Goal: Task Accomplishment & Management: Manage account settings

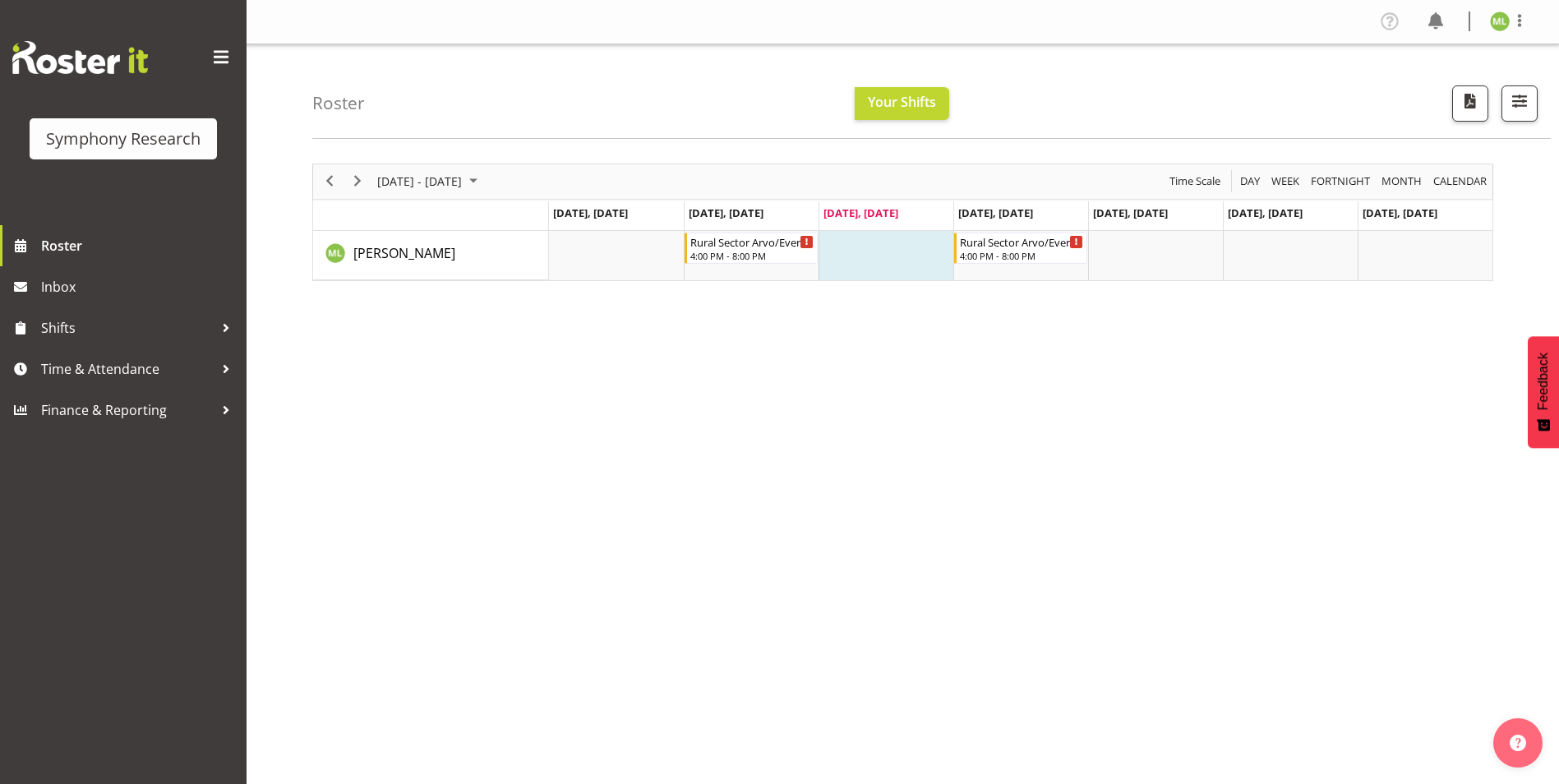
click at [1403, 380] on div "[DATE] - [DATE] [DATE] Day Week Fortnight Month calendar Month Agenda Time Scal…" at bounding box center [935, 480] width 1247 height 657
click at [204, 369] on span "Time & Attendance" at bounding box center [126, 369] width 172 height 25
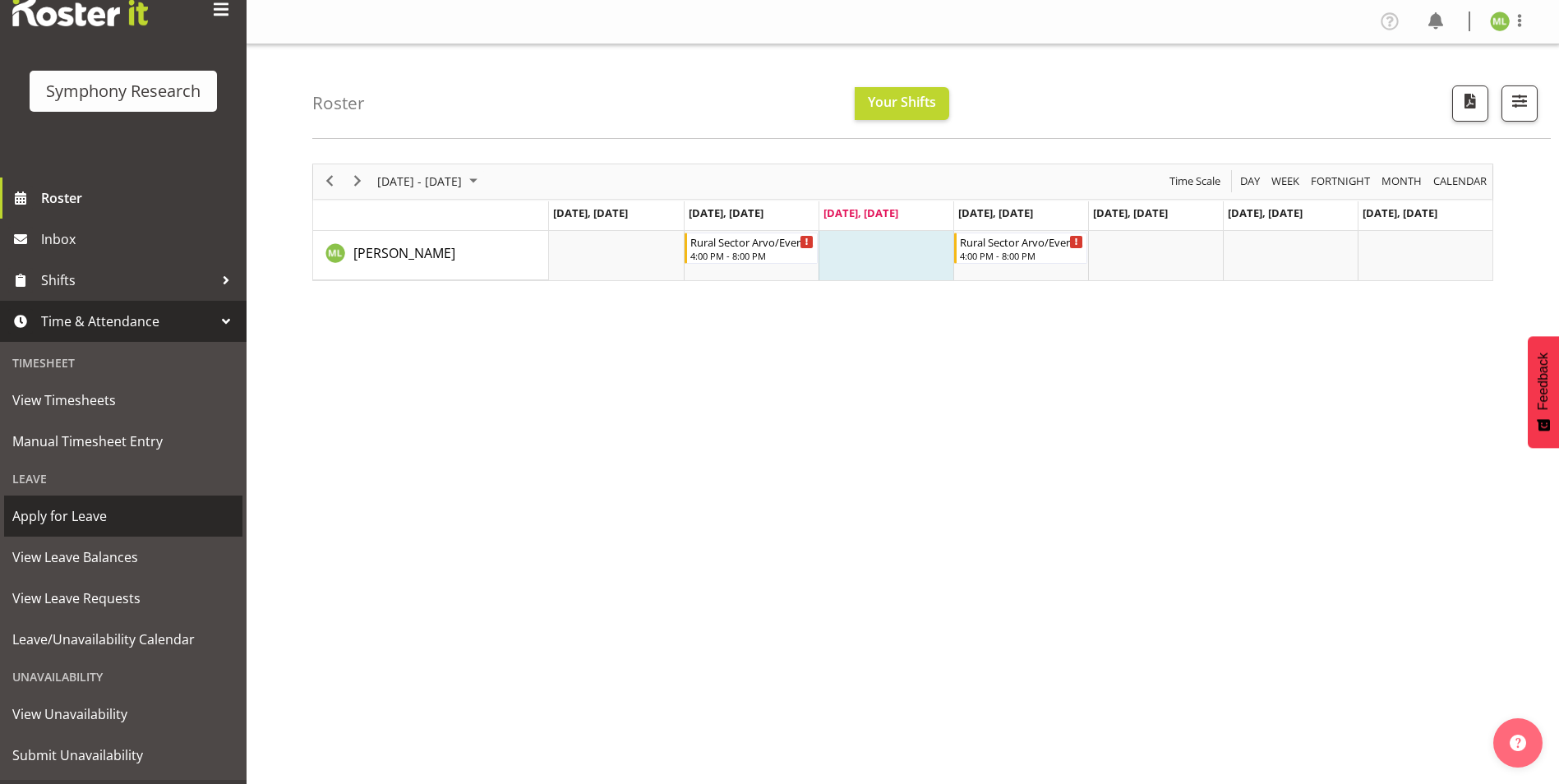
scroll to position [85, 0]
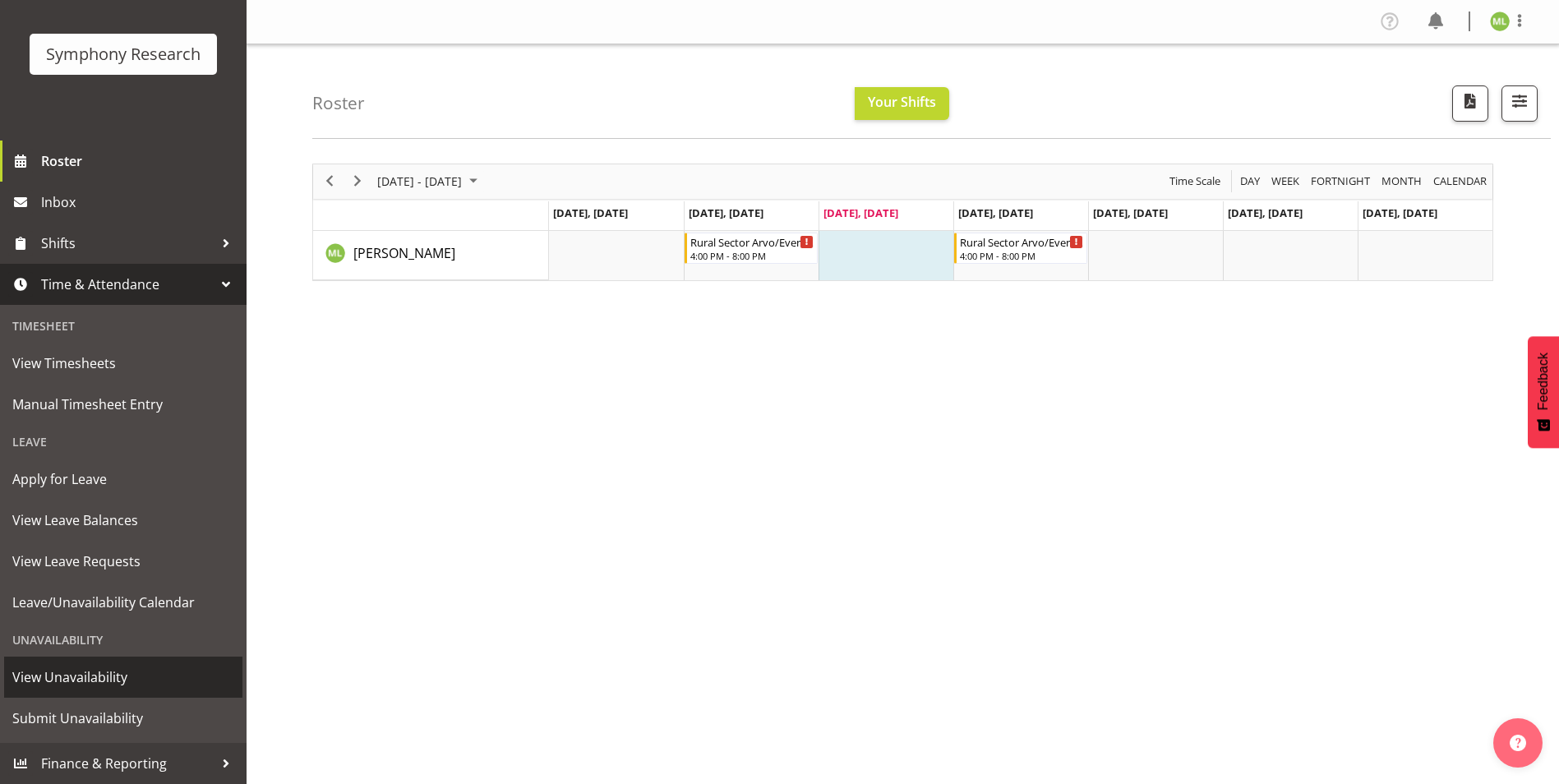
click at [72, 678] on span "View Unavailability" at bounding box center [123, 677] width 222 height 25
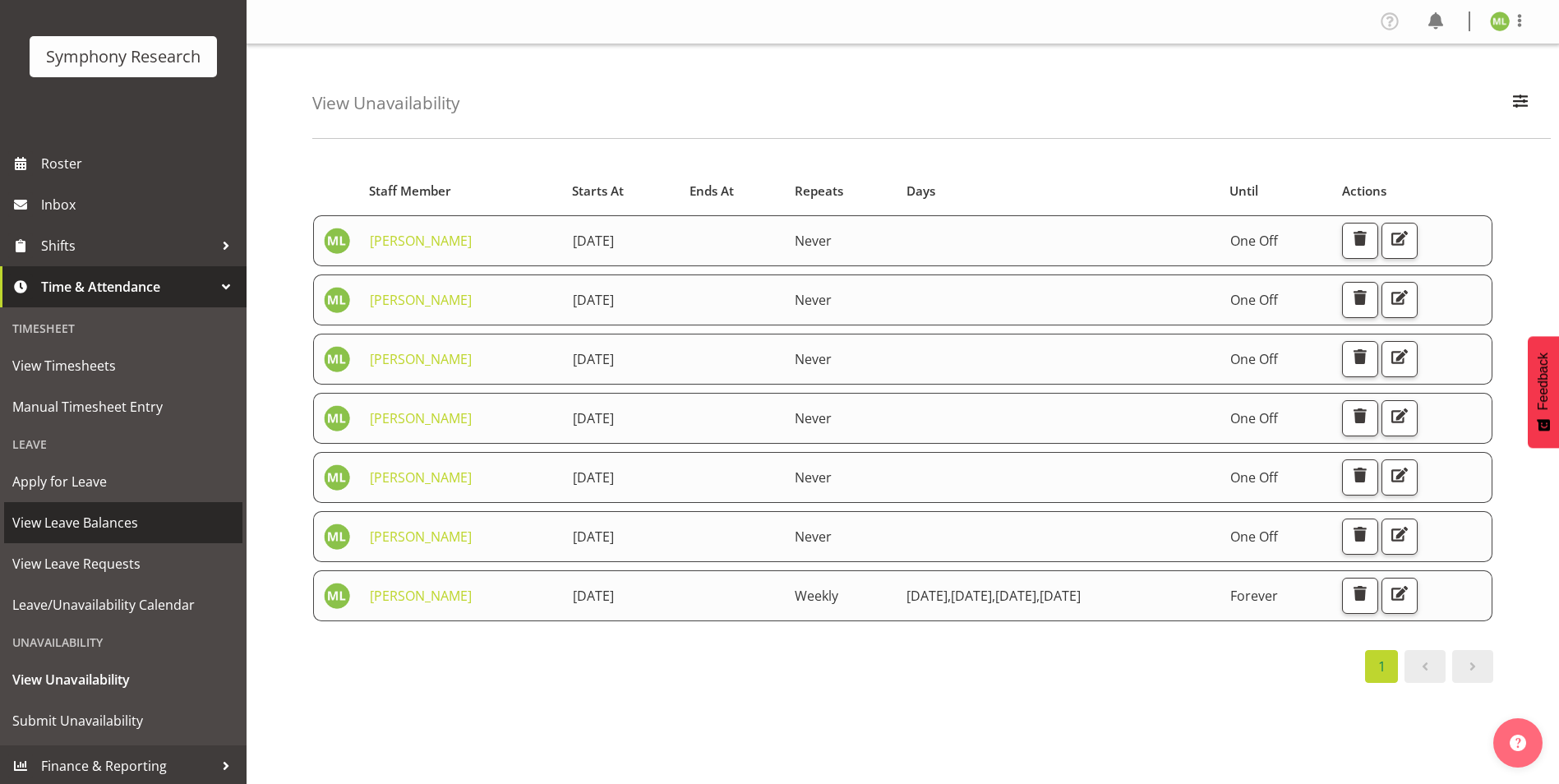
scroll to position [85, 0]
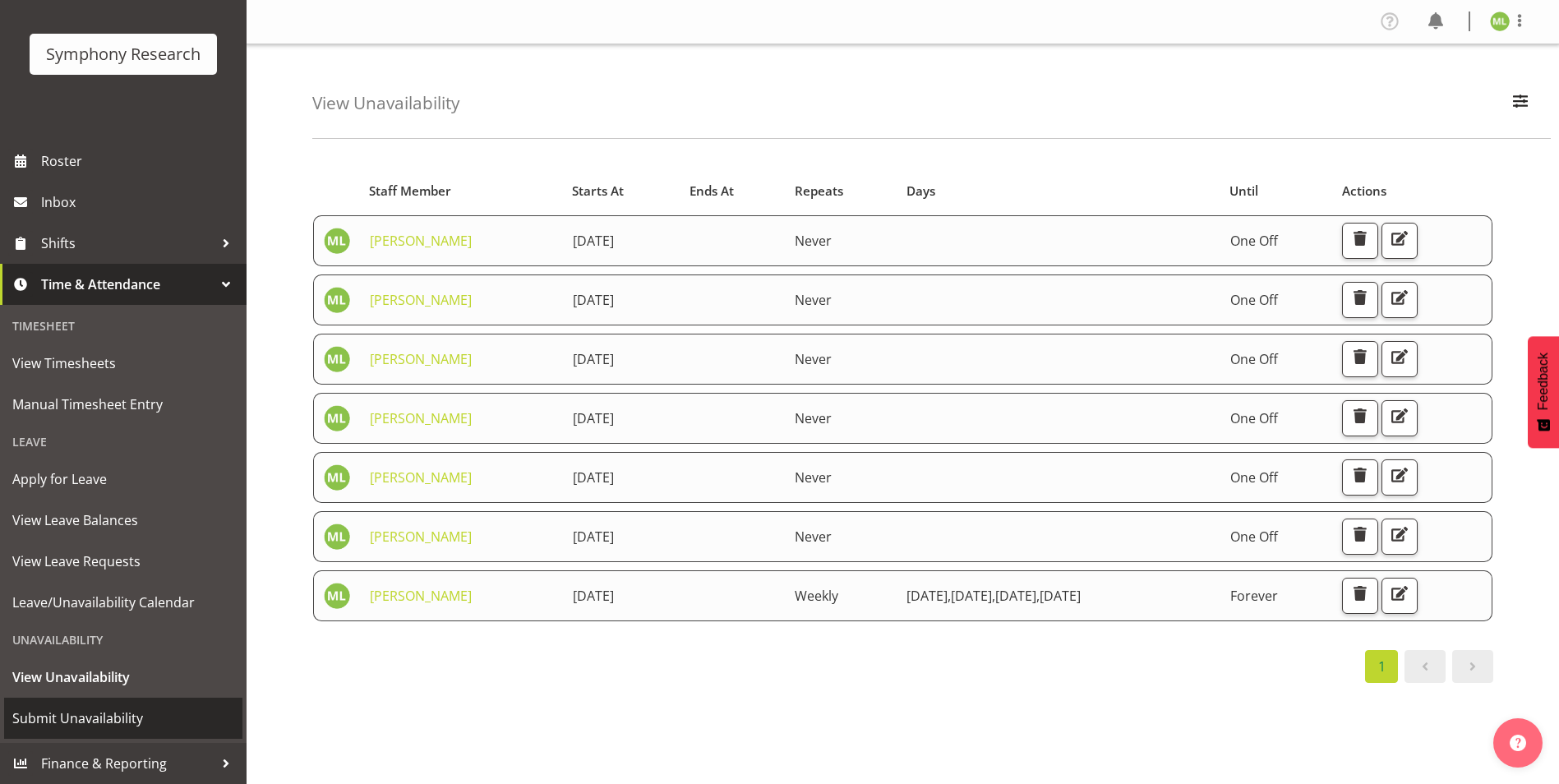
click at [97, 708] on span "Submit Unavailability" at bounding box center [123, 718] width 222 height 25
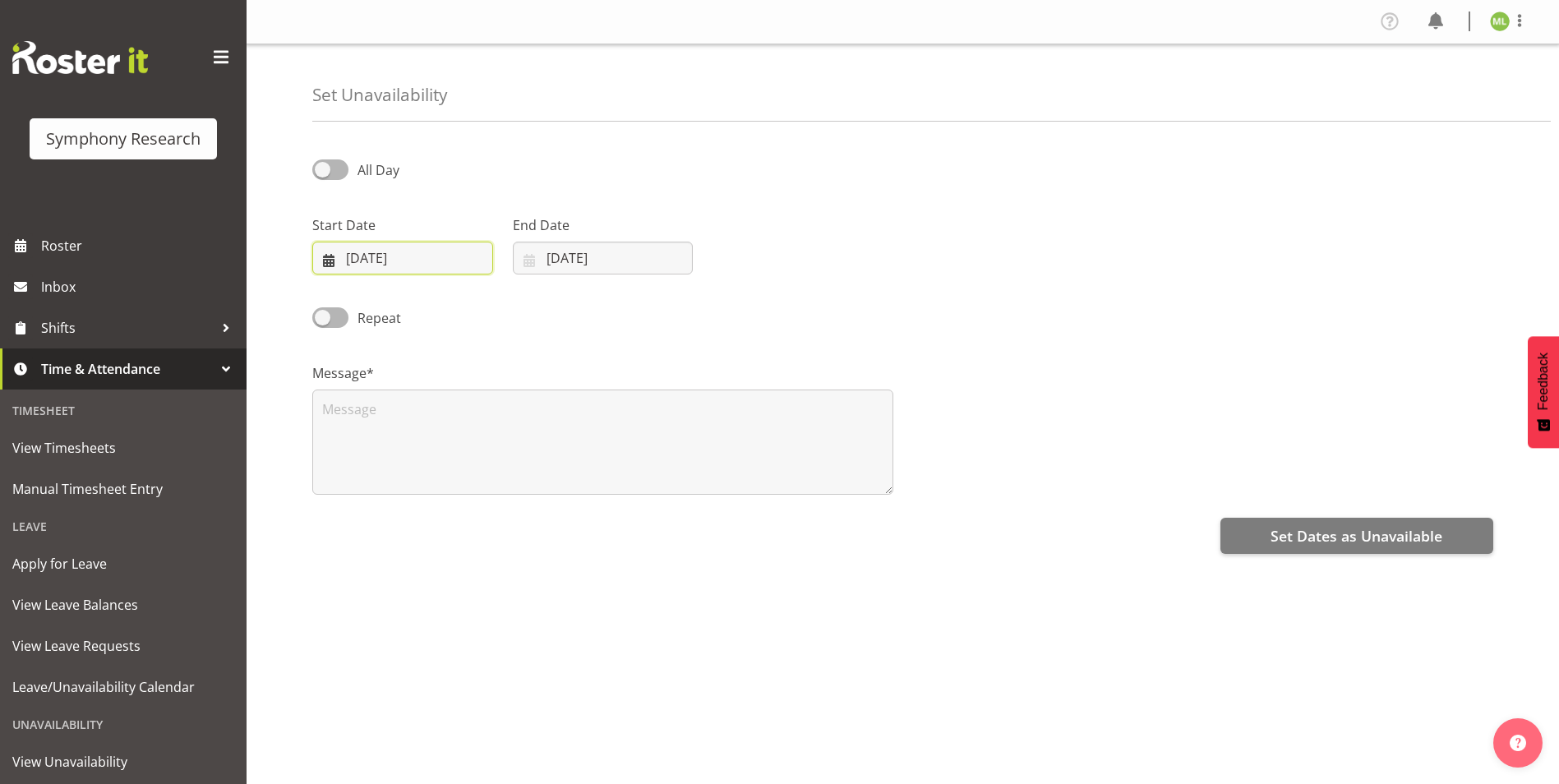
click at [324, 258] on input "[DATE]" at bounding box center [402, 258] width 181 height 33
click at [344, 483] on span "21" at bounding box center [344, 484] width 13 height 16
type input "[DATE]"
click at [527, 256] on input "17/09/2025" at bounding box center [603, 258] width 181 height 33
click at [546, 490] on span "21" at bounding box center [545, 484] width 13 height 16
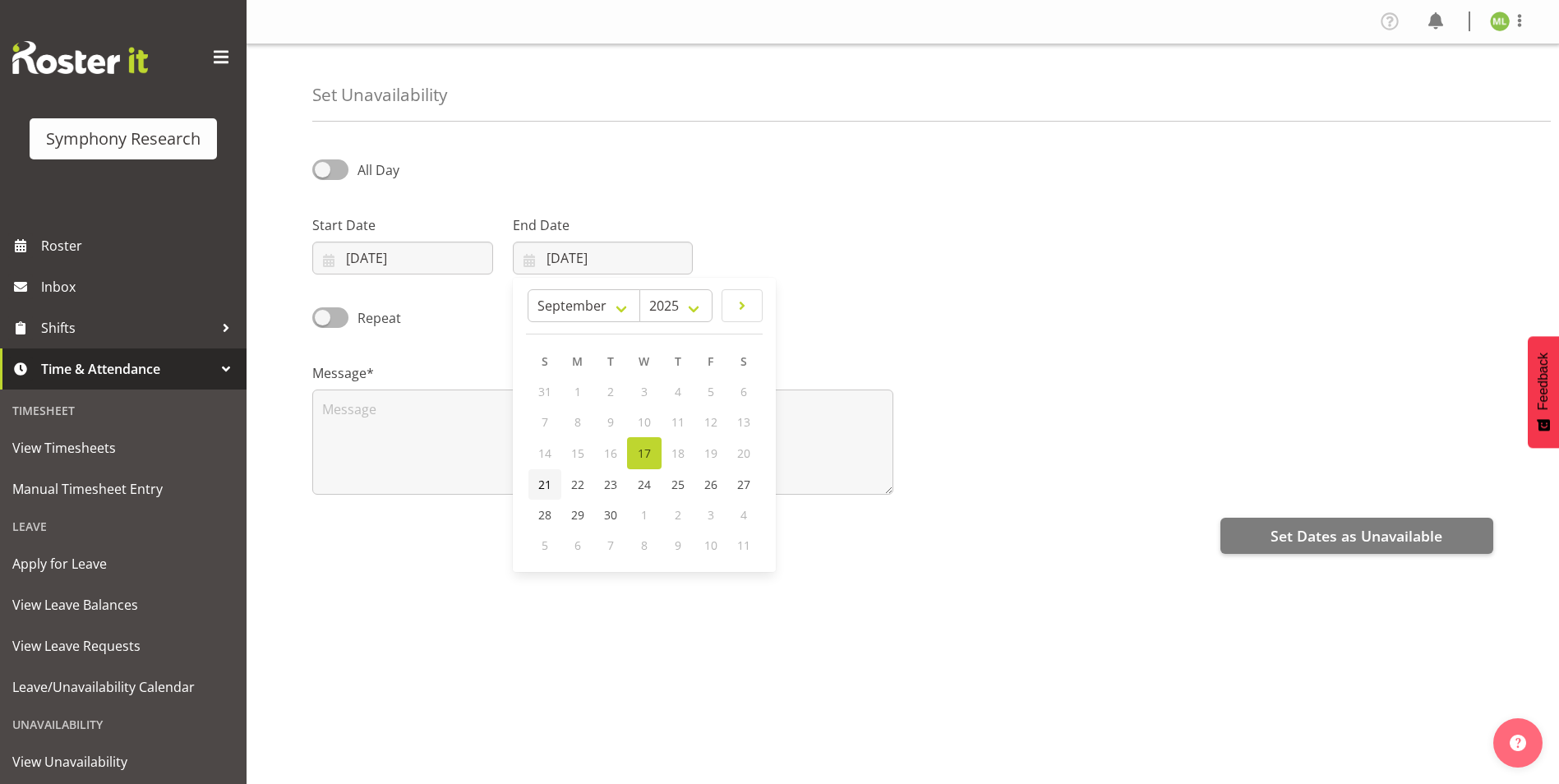
type input "21/09/2025"
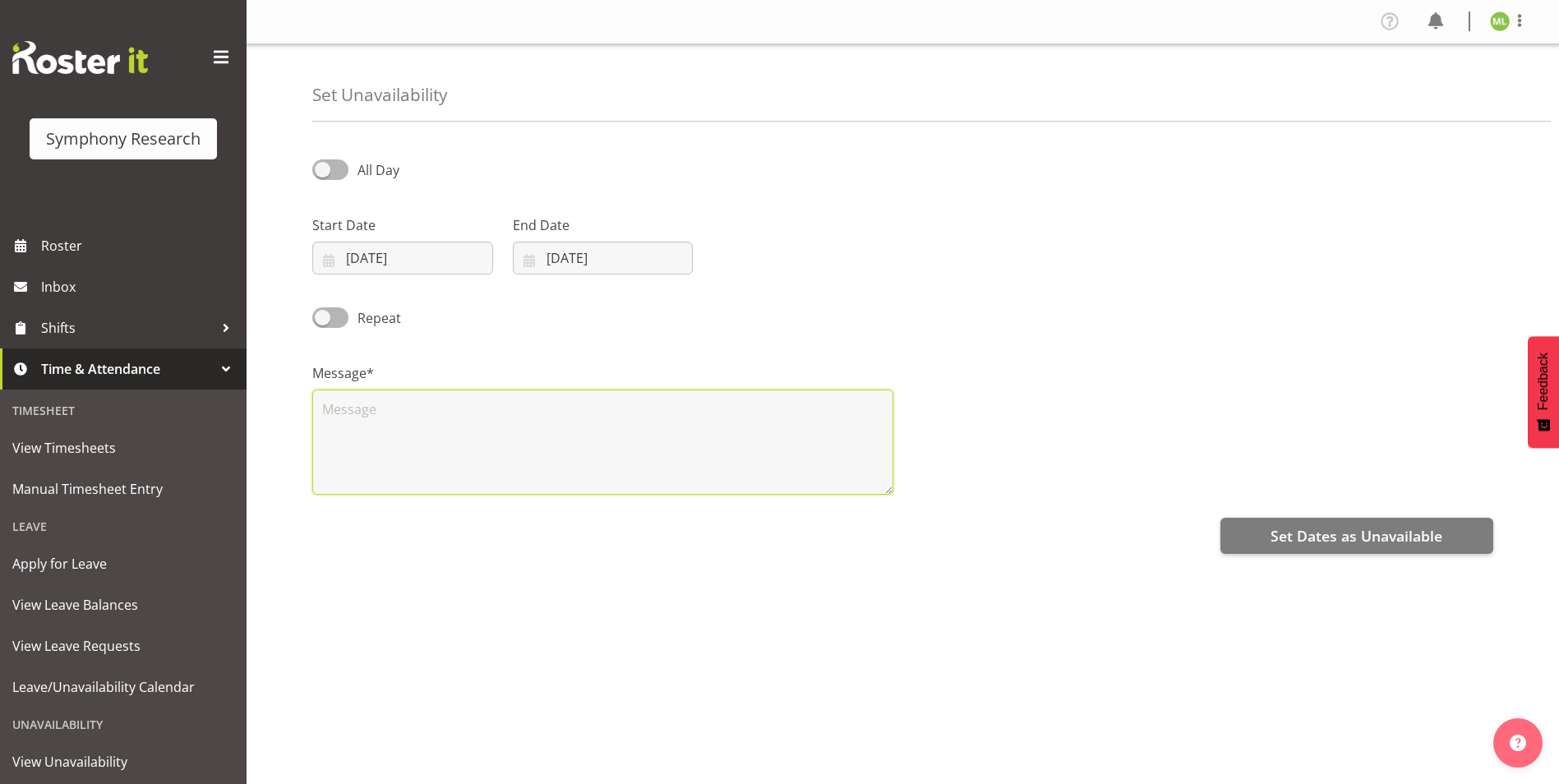
click at [386, 431] on textarea at bounding box center [602, 441] width 582 height 105
type textarea ">"
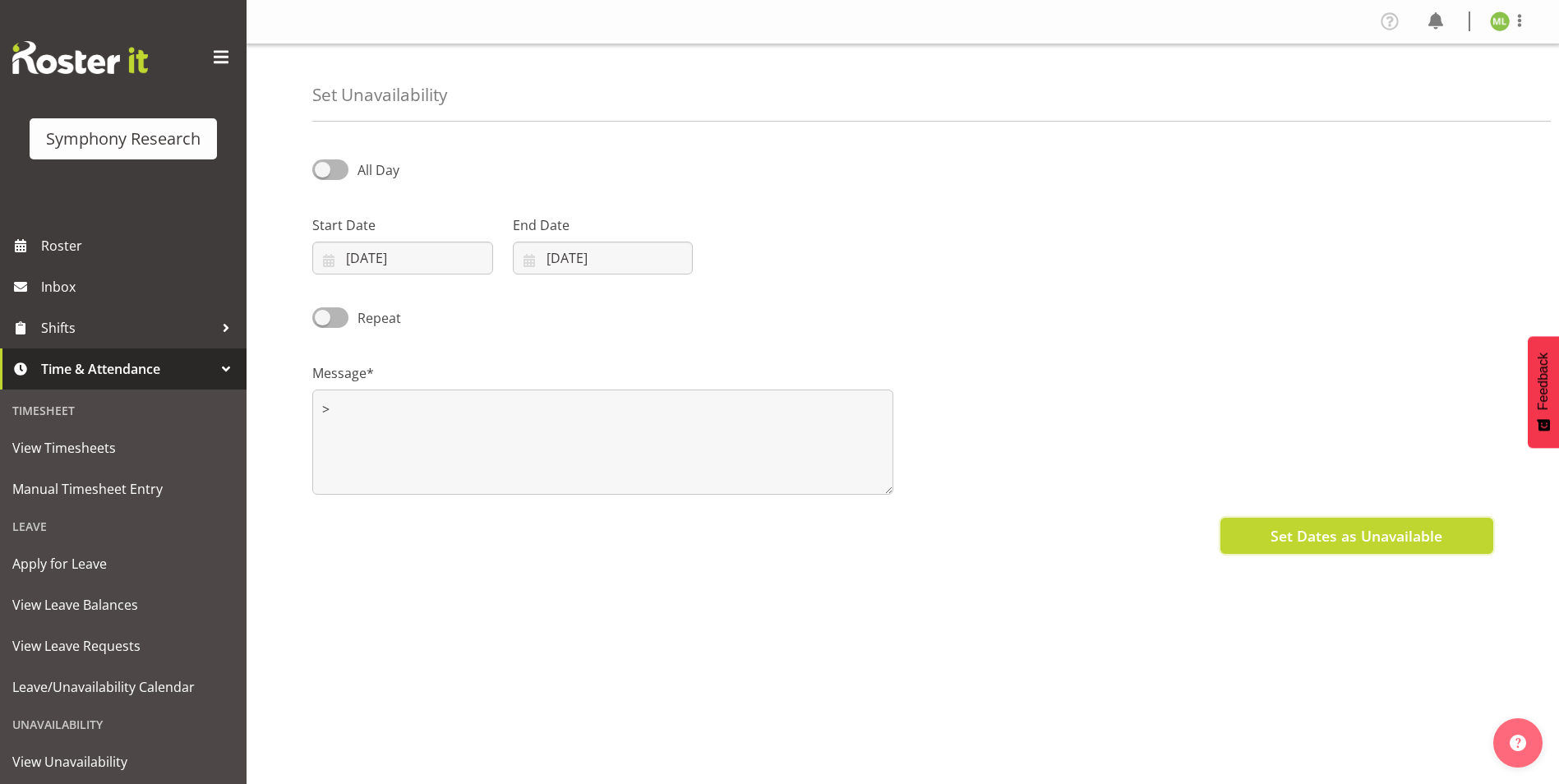
click at [1314, 531] on span "Set Dates as Unavailable" at bounding box center [1357, 535] width 172 height 22
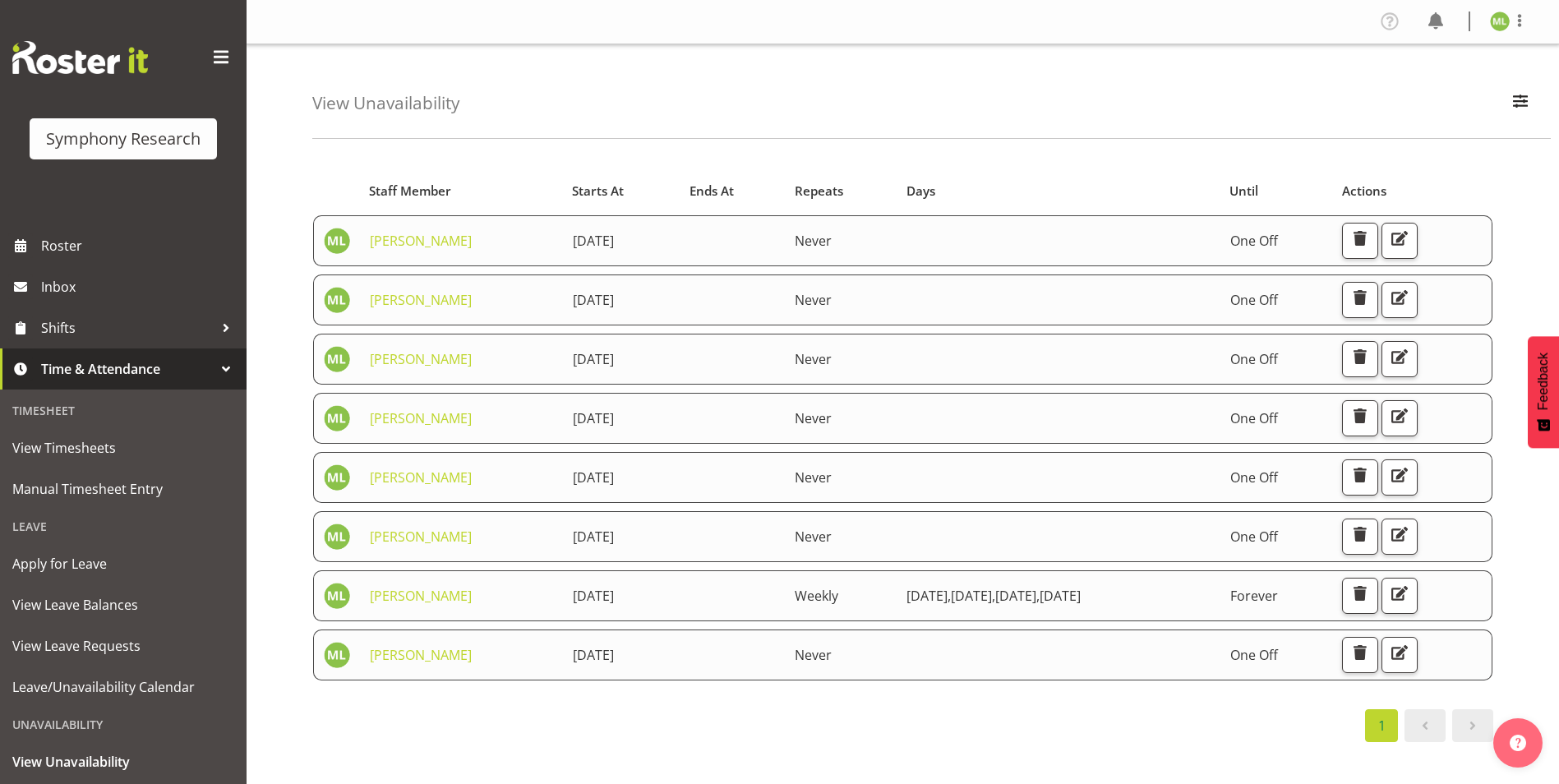
click at [655, 109] on div "View Unavailability Search Search for a particular employee Showing current una…" at bounding box center [931, 91] width 1239 height 95
click at [214, 322] on div at bounding box center [226, 328] width 25 height 25
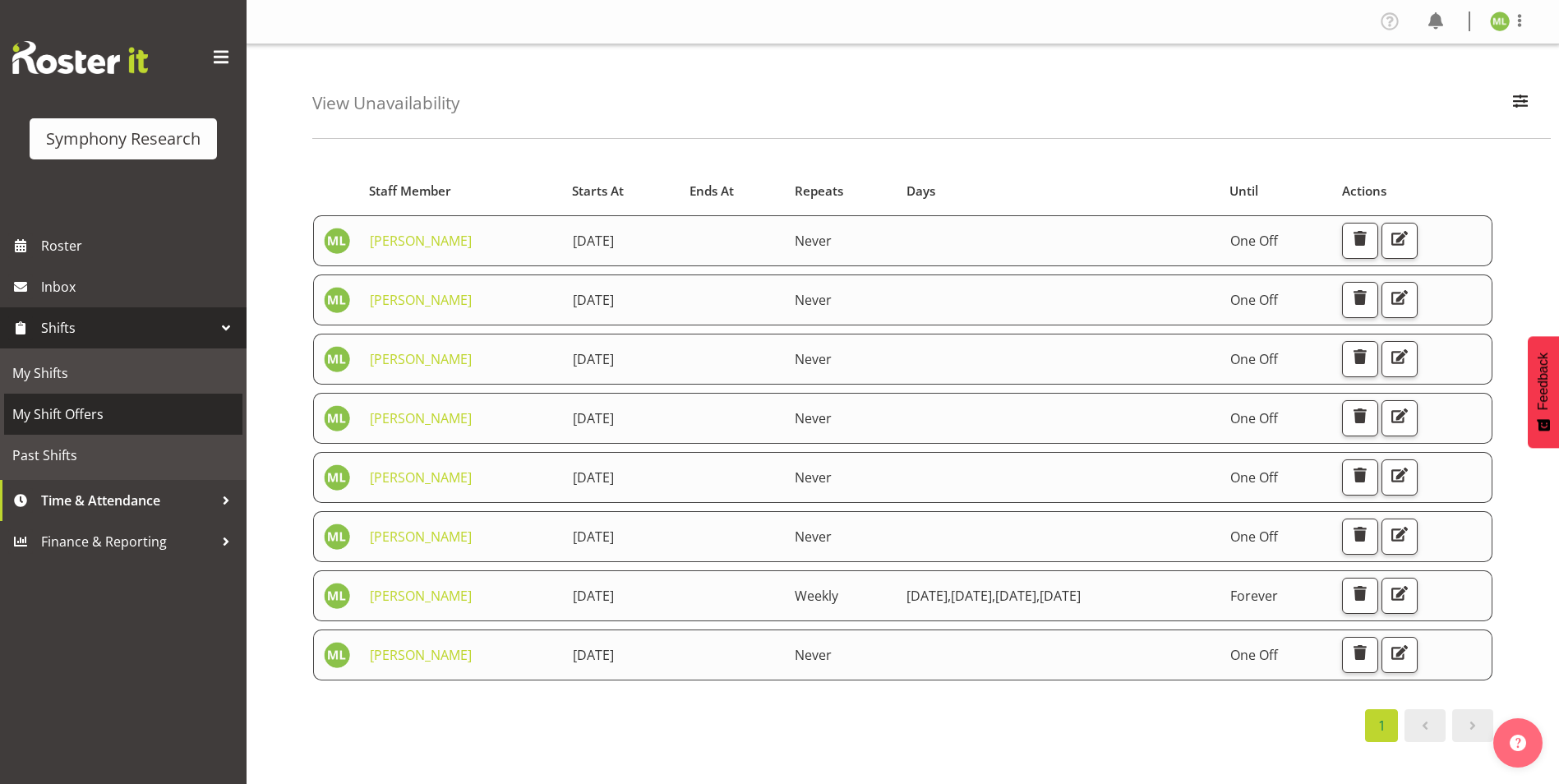
click at [88, 420] on span "My Shift Offers" at bounding box center [123, 414] width 222 height 25
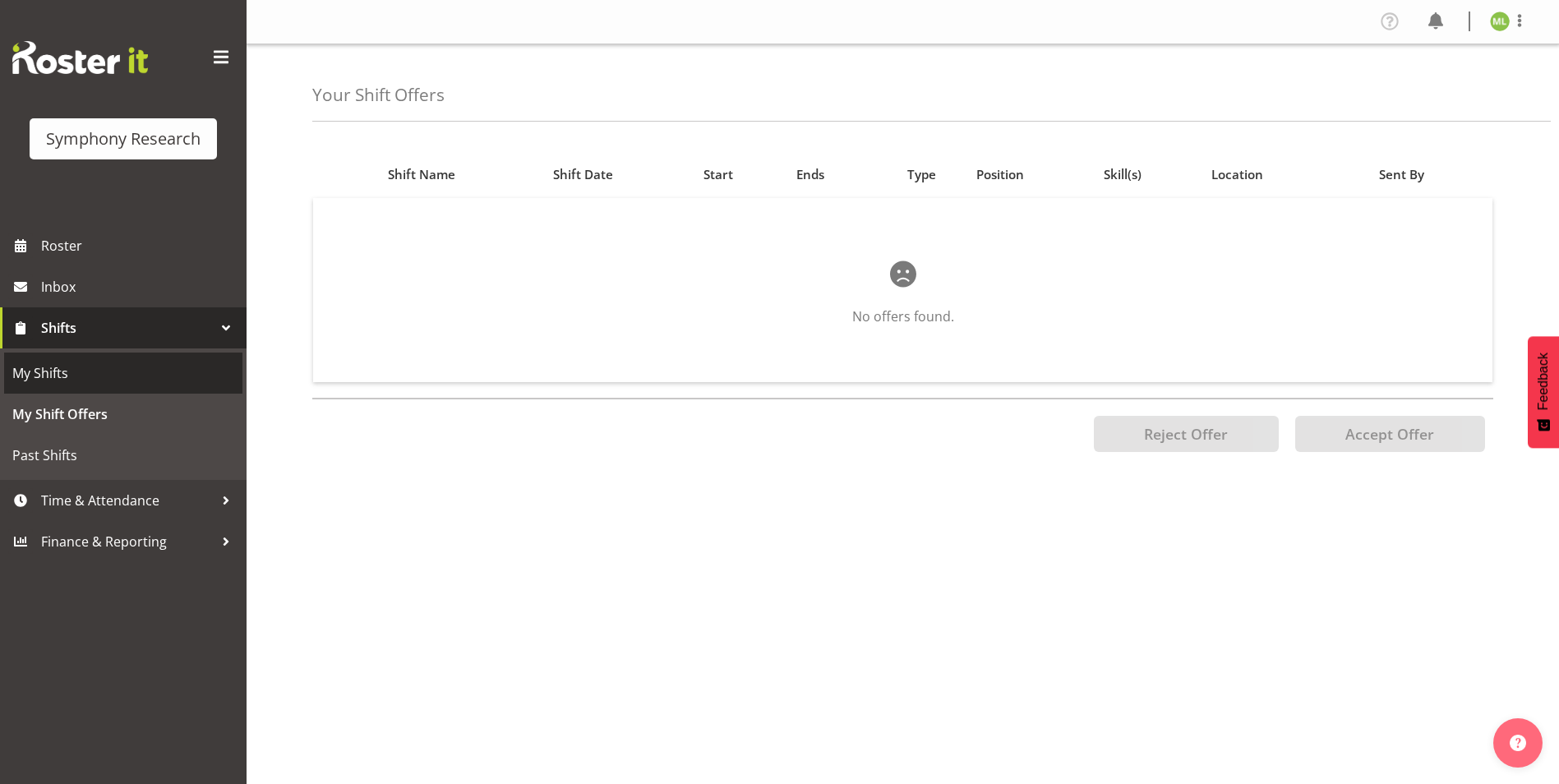
click at [65, 364] on span "My Shifts" at bounding box center [123, 373] width 222 height 25
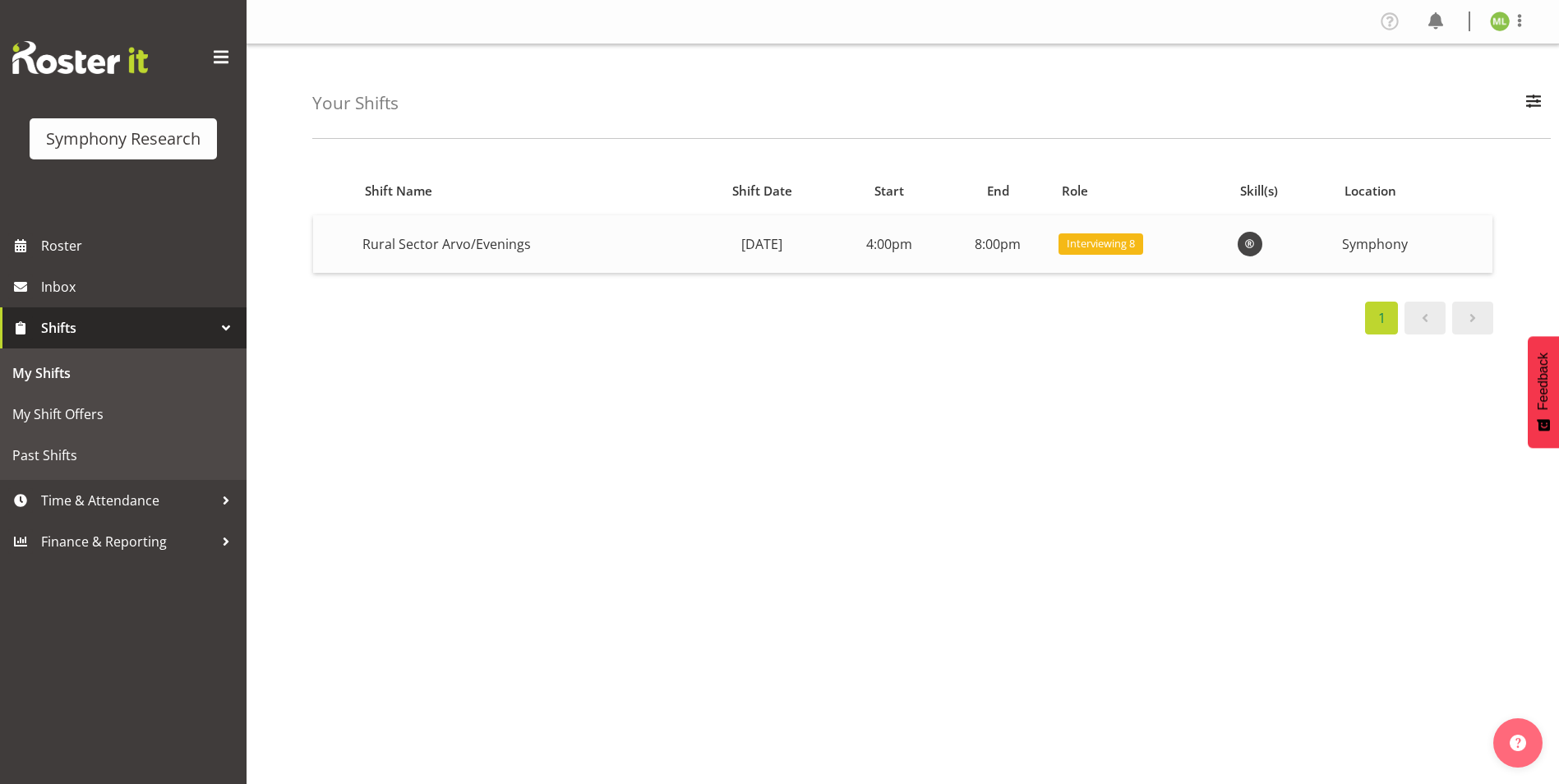
click at [1134, 239] on span "Interviewing 8" at bounding box center [1101, 244] width 68 height 16
click at [1039, 334] on div "Shift Name Shift Date Start End Role Skill(s) Location Rural Sector Arvo/Evenin…" at bounding box center [935, 480] width 1247 height 657
click at [104, 288] on span "Inbox" at bounding box center [139, 287] width 197 height 25
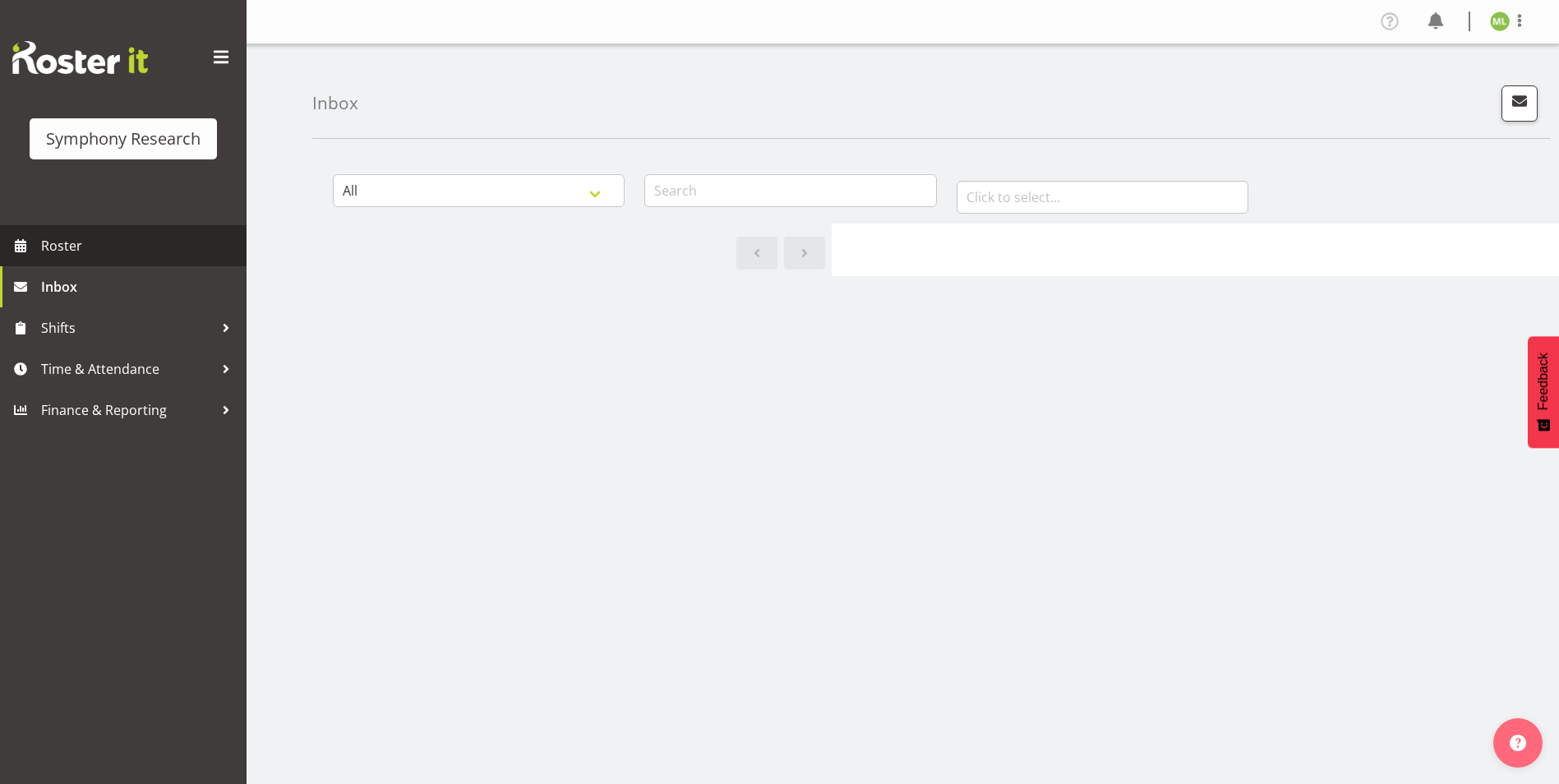
click at [122, 251] on span "Roster" at bounding box center [139, 246] width 197 height 25
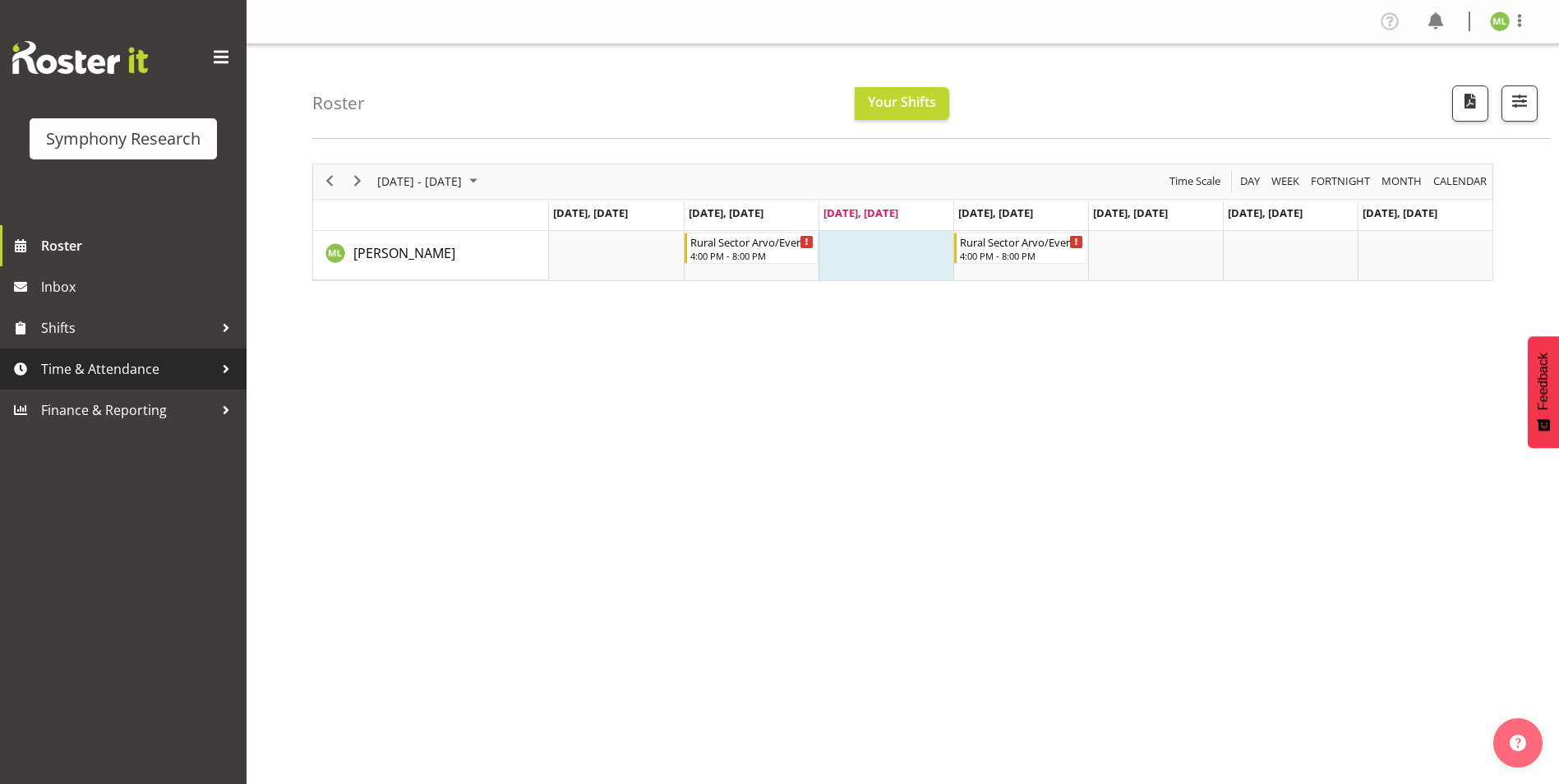
click at [220, 364] on div at bounding box center [226, 369] width 25 height 25
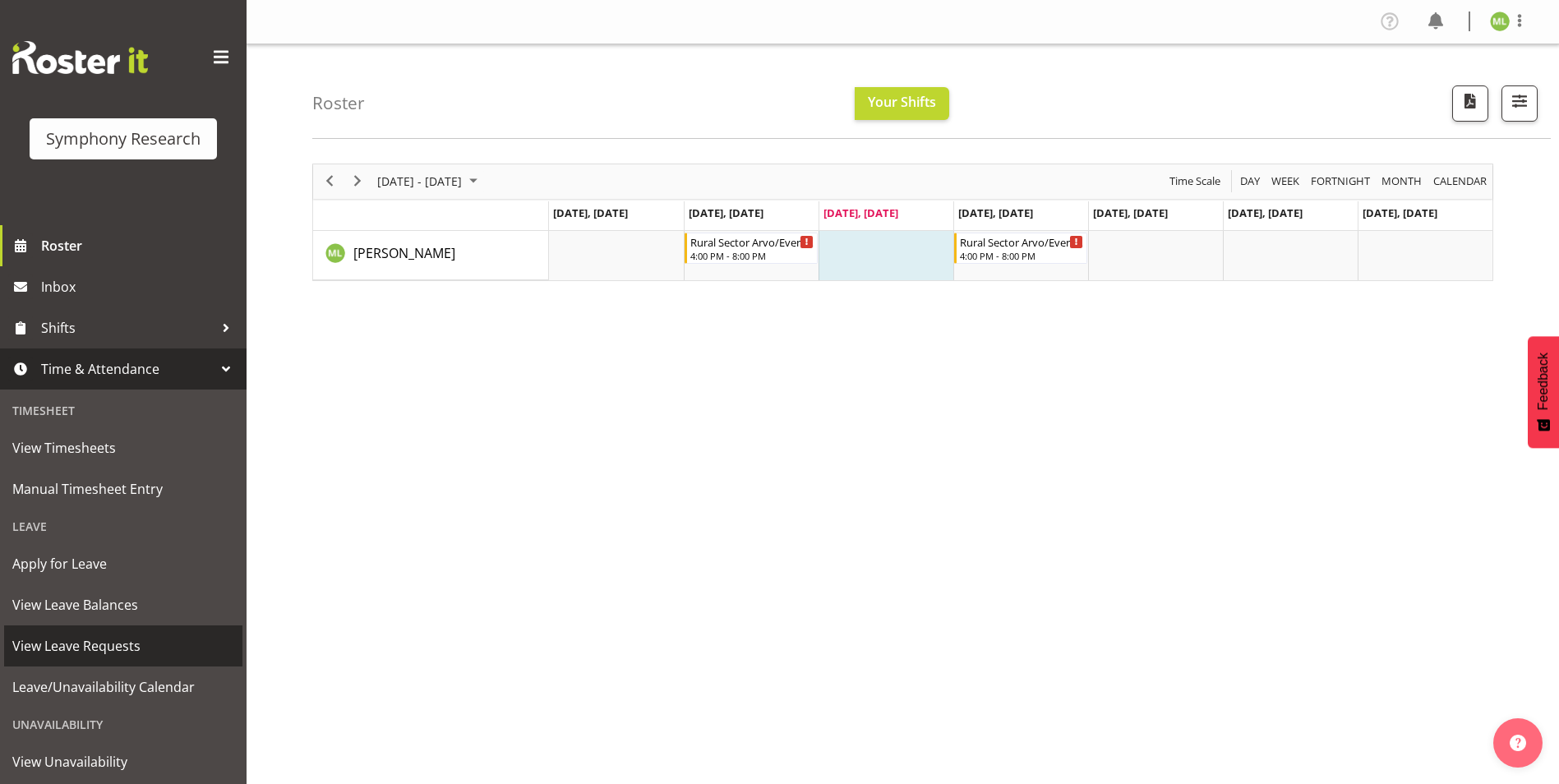
scroll to position [85, 0]
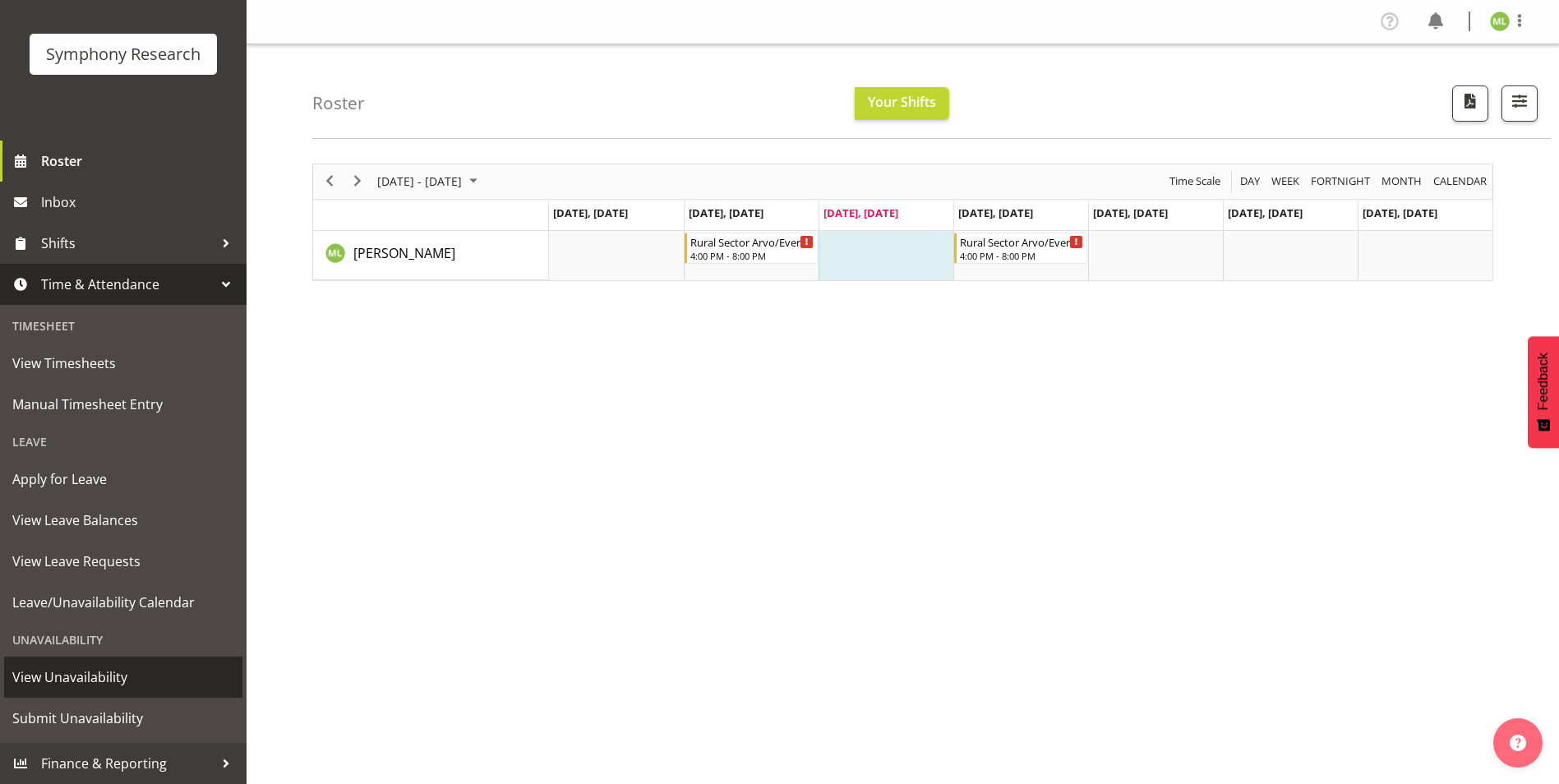
click at [93, 688] on span "View Unavailability" at bounding box center [123, 677] width 222 height 25
